Goal: Task Accomplishment & Management: Use online tool/utility

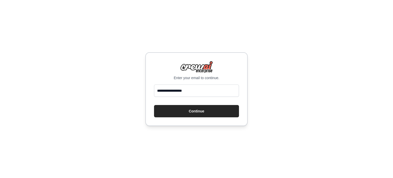
type input "**********"
click at [191, 116] on button "Continue" at bounding box center [196, 111] width 85 height 12
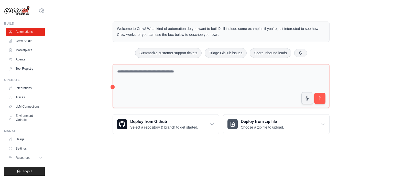
click at [19, 9] on img at bounding box center [17, 11] width 26 height 10
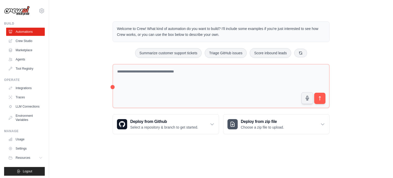
click at [19, 9] on img at bounding box center [17, 11] width 26 height 10
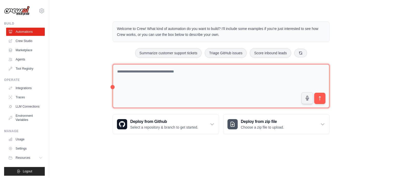
click at [195, 67] on textarea at bounding box center [221, 86] width 217 height 44
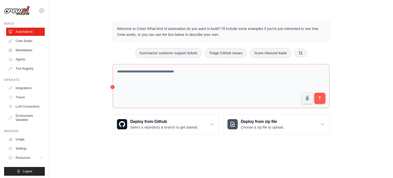
click at [39, 12] on icon at bounding box center [41, 10] width 5 height 4
click at [16, 9] on img at bounding box center [17, 11] width 26 height 10
click at [20, 40] on link "Crew Studio" at bounding box center [26, 41] width 39 height 8
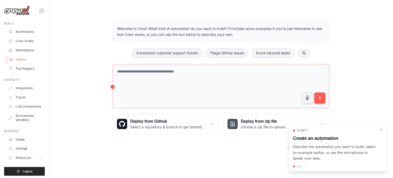
click at [24, 60] on link "Agents" at bounding box center [26, 59] width 39 height 8
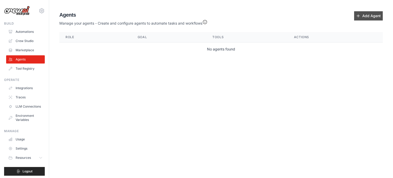
click at [367, 17] on link "Add Agent" at bounding box center [368, 15] width 29 height 9
click at [295, 112] on body "[PERSON_NAME][EMAIL_ADDRESS][DOMAIN_NAME] Settings Build Automations Crew Studi…" at bounding box center [196, 89] width 393 height 178
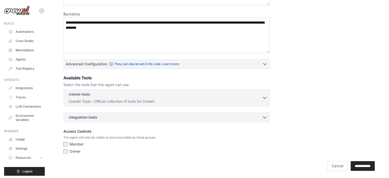
scroll to position [73, 0]
click at [120, 102] on p "CrewAI Tools - Official collection of tools for CrewAI" at bounding box center [165, 100] width 193 height 5
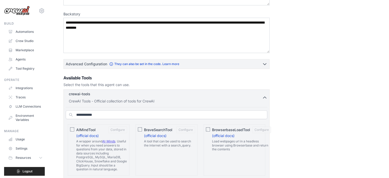
click at [120, 102] on p "CrewAI Tools - Official collection of tools for CrewAI" at bounding box center [165, 100] width 193 height 5
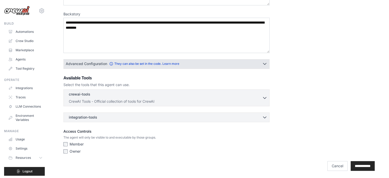
scroll to position [0, 0]
